Goal: Navigation & Orientation: Go to known website

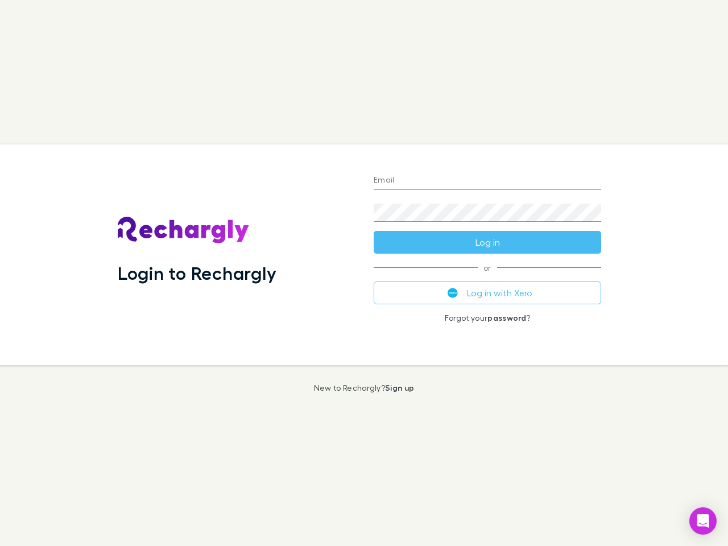
click at [364, 273] on div "Login to Rechargly" at bounding box center [237, 254] width 256 height 221
click at [487, 181] on input "Email" at bounding box center [487, 181] width 227 height 18
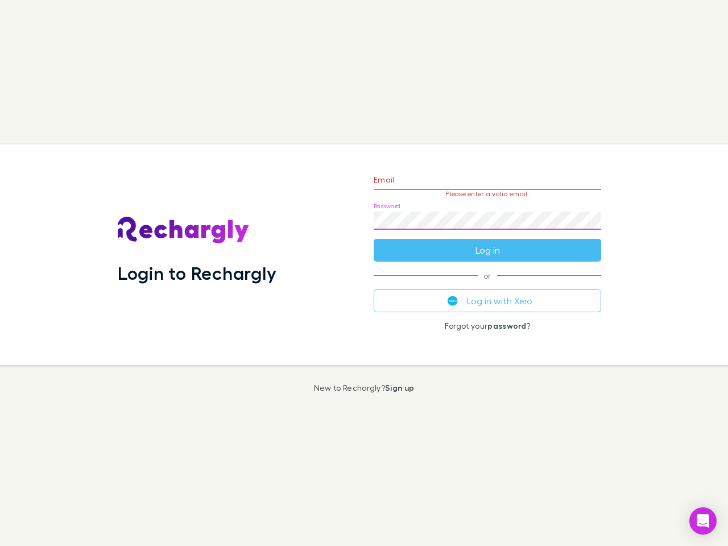
click at [487, 242] on form "Email Please enter a valid email. Password Log in" at bounding box center [487, 212] width 227 height 99
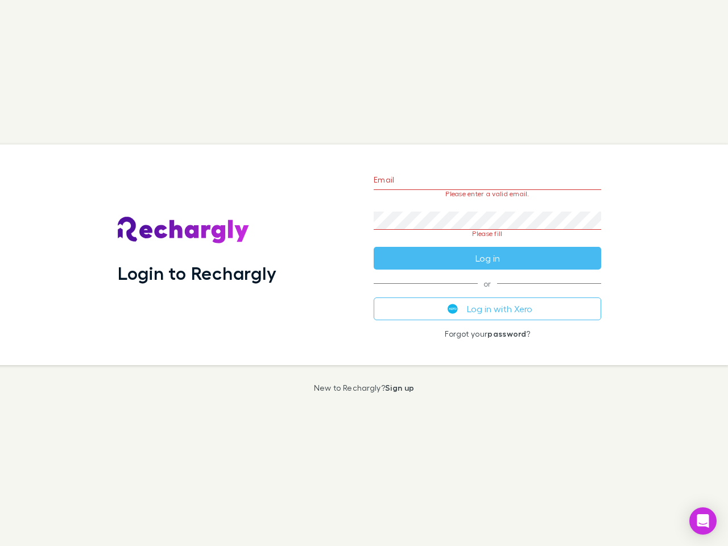
click at [487, 293] on div "Email Please enter a valid email. Password Please fill Log in or Log in with Xe…" at bounding box center [488, 254] width 246 height 221
click at [703, 521] on icon "Open Intercom Messenger" at bounding box center [703, 521] width 12 height 14
